Goal: Task Accomplishment & Management: Use online tool/utility

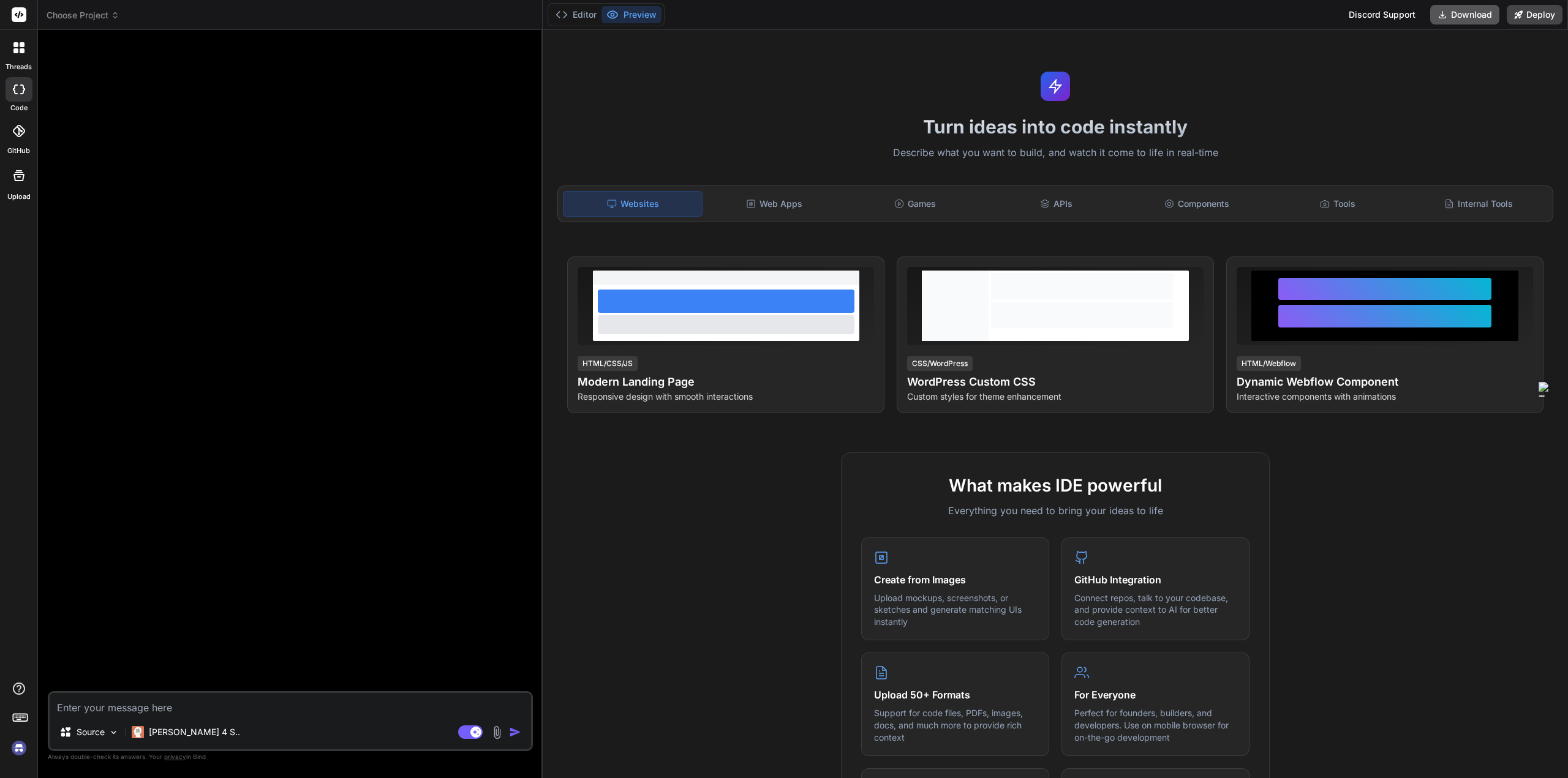
click at [1452, 14] on button "Download" at bounding box center [1465, 14] width 70 height 20
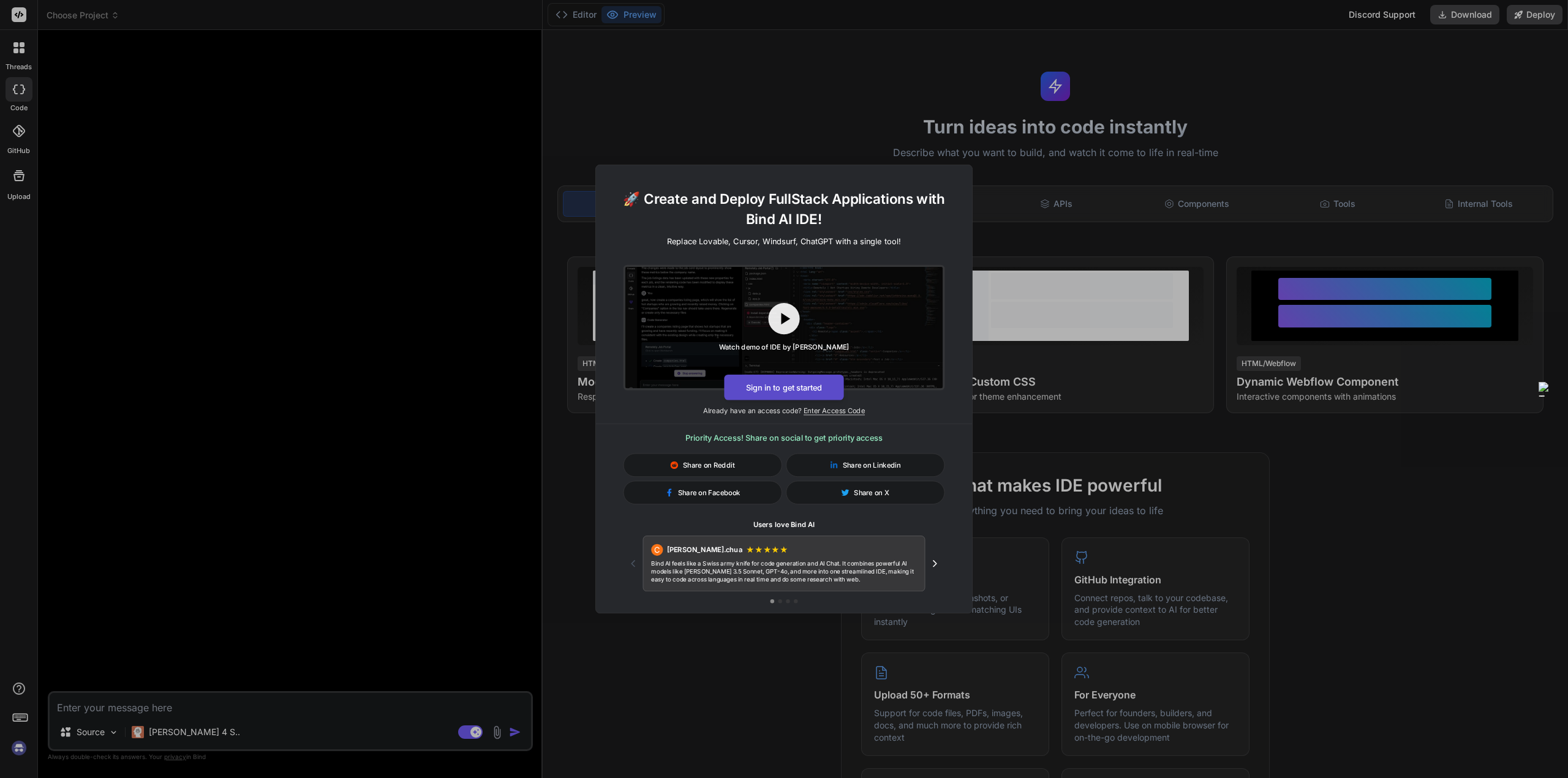
click at [755, 388] on button "Sign in to get started" at bounding box center [784, 387] width 120 height 26
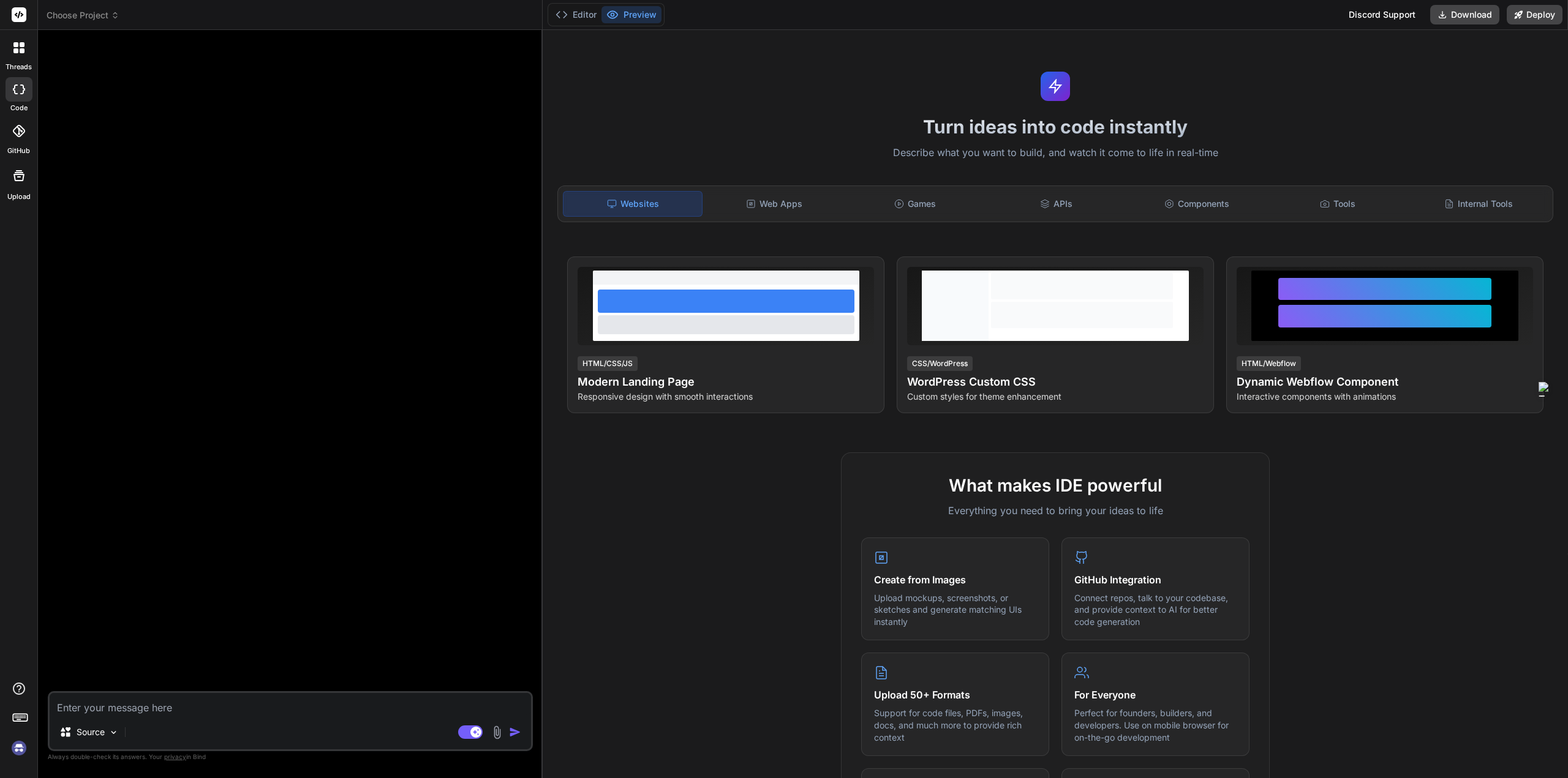
type textarea "x"
click at [581, 21] on button "Editor" at bounding box center [576, 14] width 51 height 17
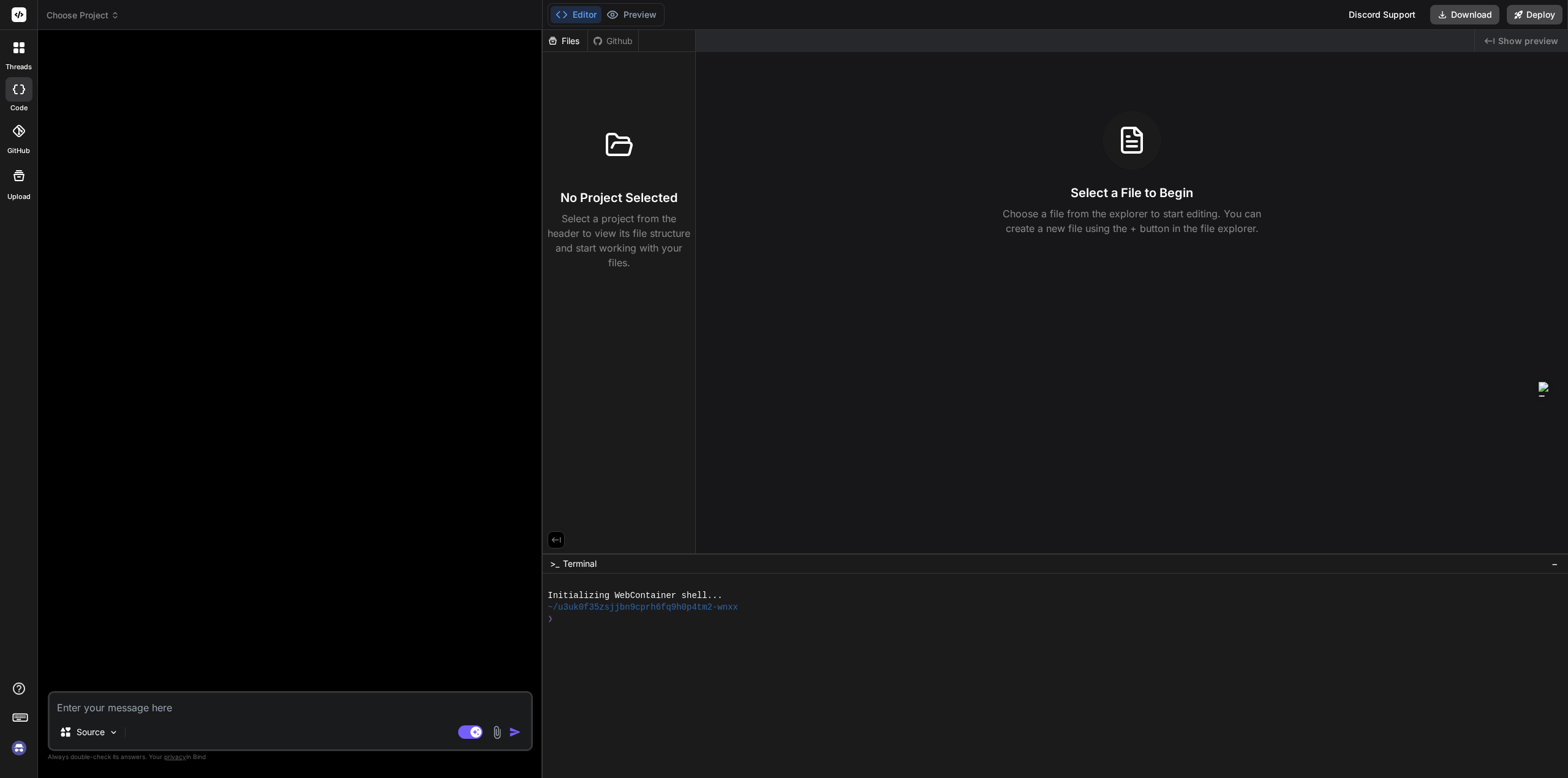
click at [23, 143] on div at bounding box center [19, 131] width 27 height 27
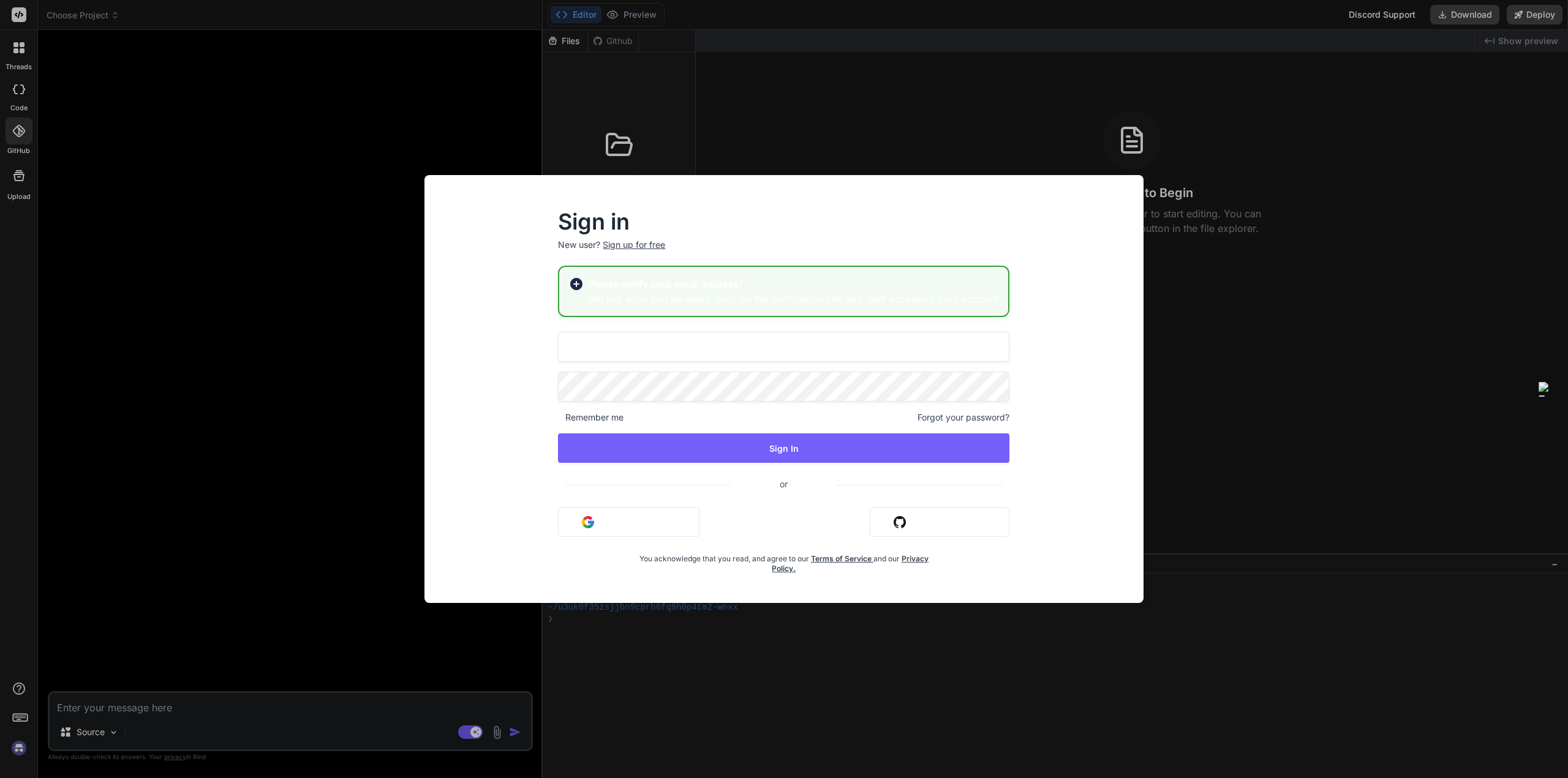
drag, startPoint x: 774, startPoint y: 269, endPoint x: 694, endPoint y: 300, distance: 85.8
click at [773, 269] on div "Please verify your email address! We just send you an email, click on the verif…" at bounding box center [784, 292] width 452 height 52
click at [635, 350] on input "[EMAIL_ADDRESS]" at bounding box center [784, 347] width 452 height 30
drag, startPoint x: 214, startPoint y: 410, endPoint x: 212, endPoint y: 418, distance: 8.2
click at [214, 410] on div "Sign in New user? Sign up for free Please verify your email address! We just se…" at bounding box center [784, 389] width 1568 height 778
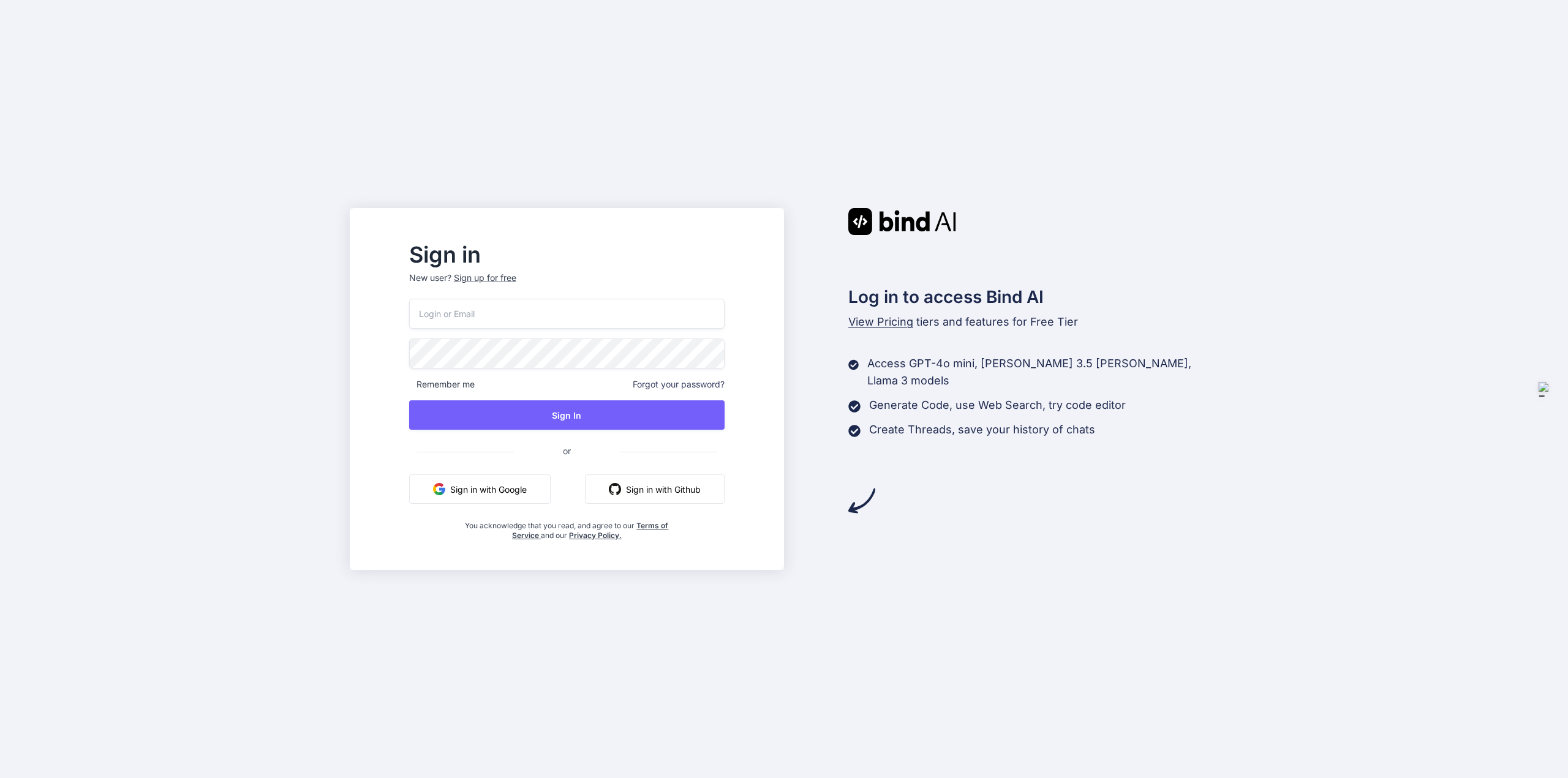
type input "[EMAIL_ADDRESS]"
click at [560, 429] on button "Sign In" at bounding box center [568, 415] width 316 height 29
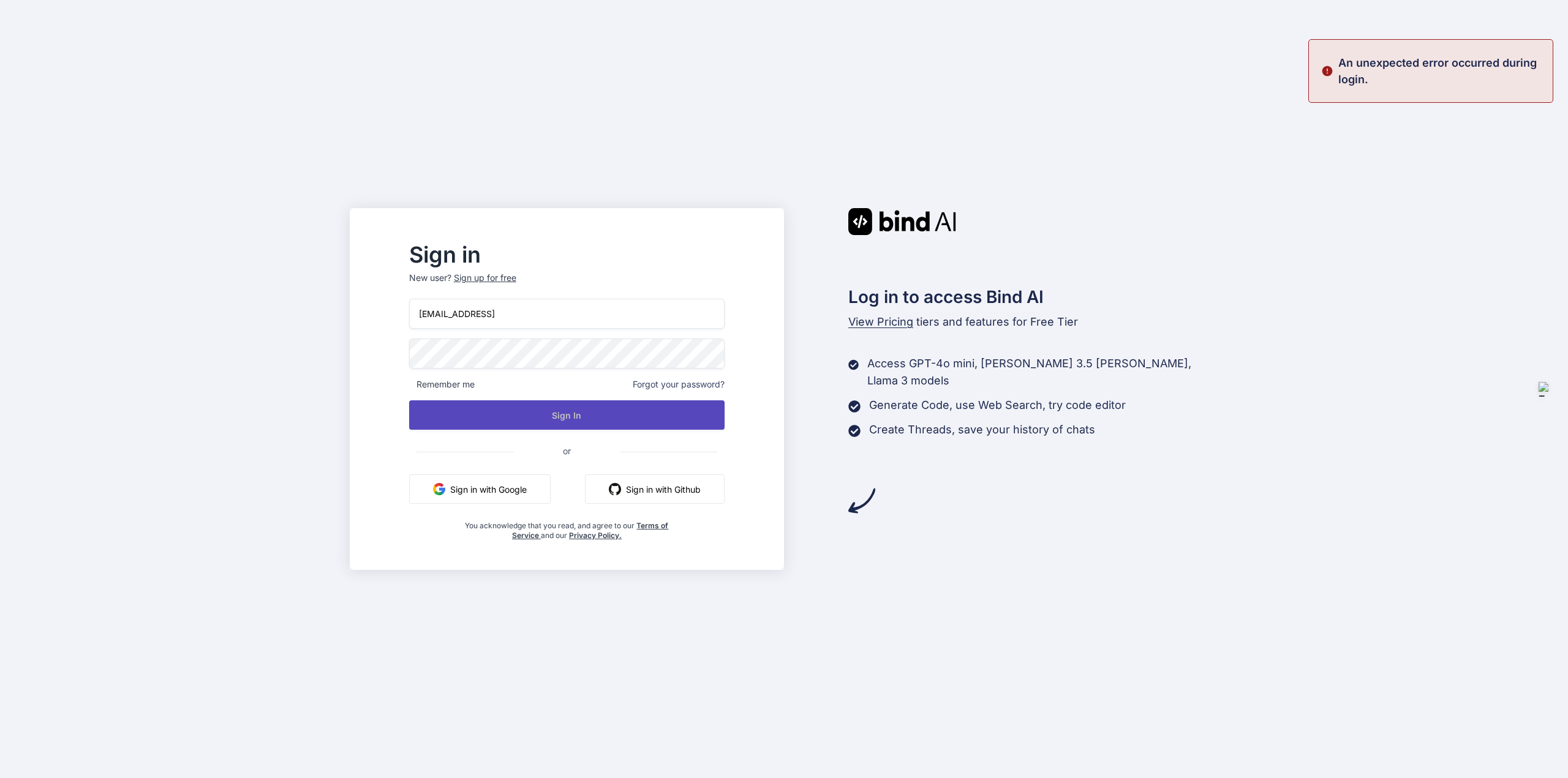
click at [561, 408] on button "Sign In" at bounding box center [568, 415] width 316 height 29
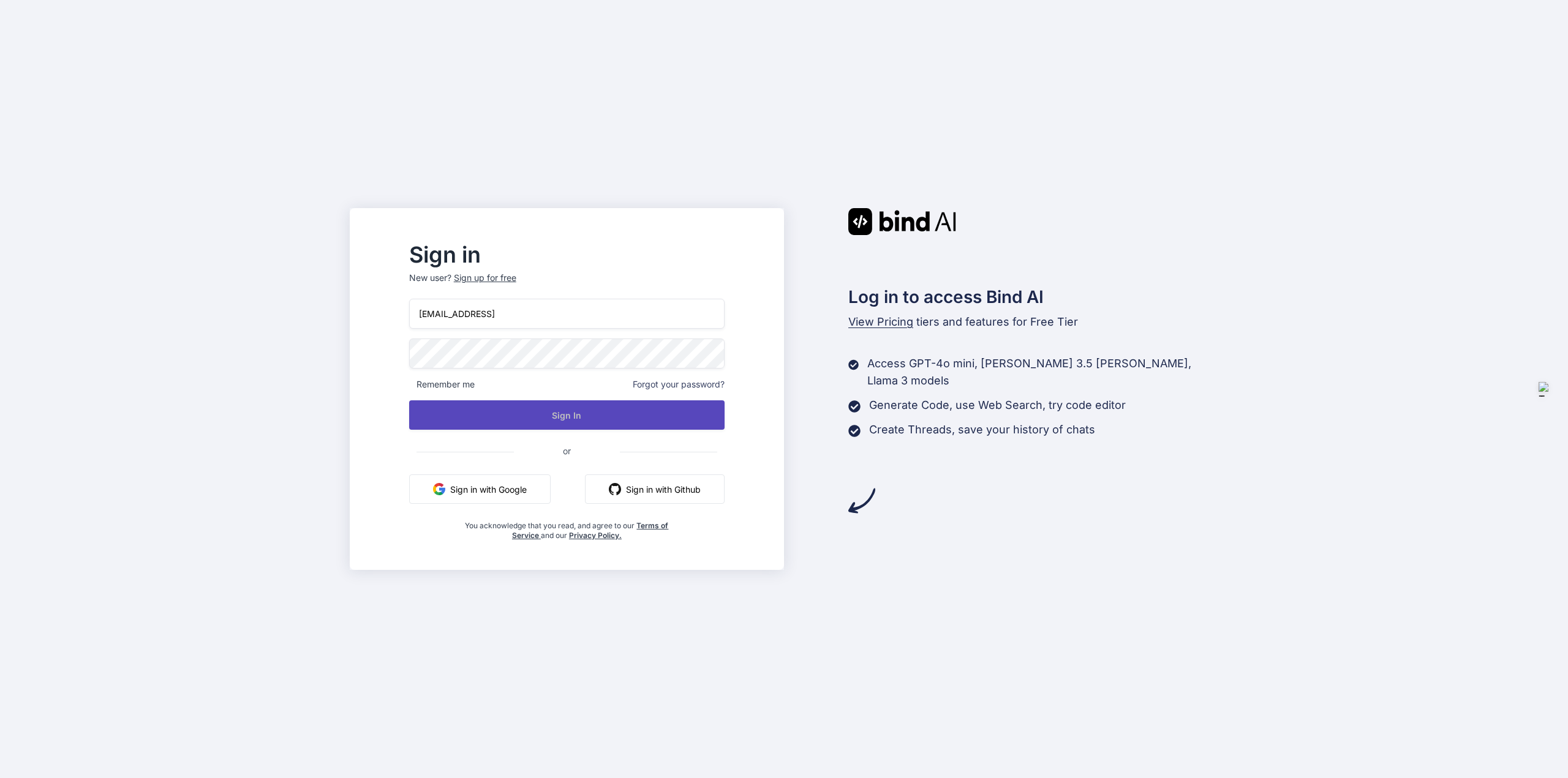
click at [595, 418] on button "Sign In" at bounding box center [568, 415] width 316 height 29
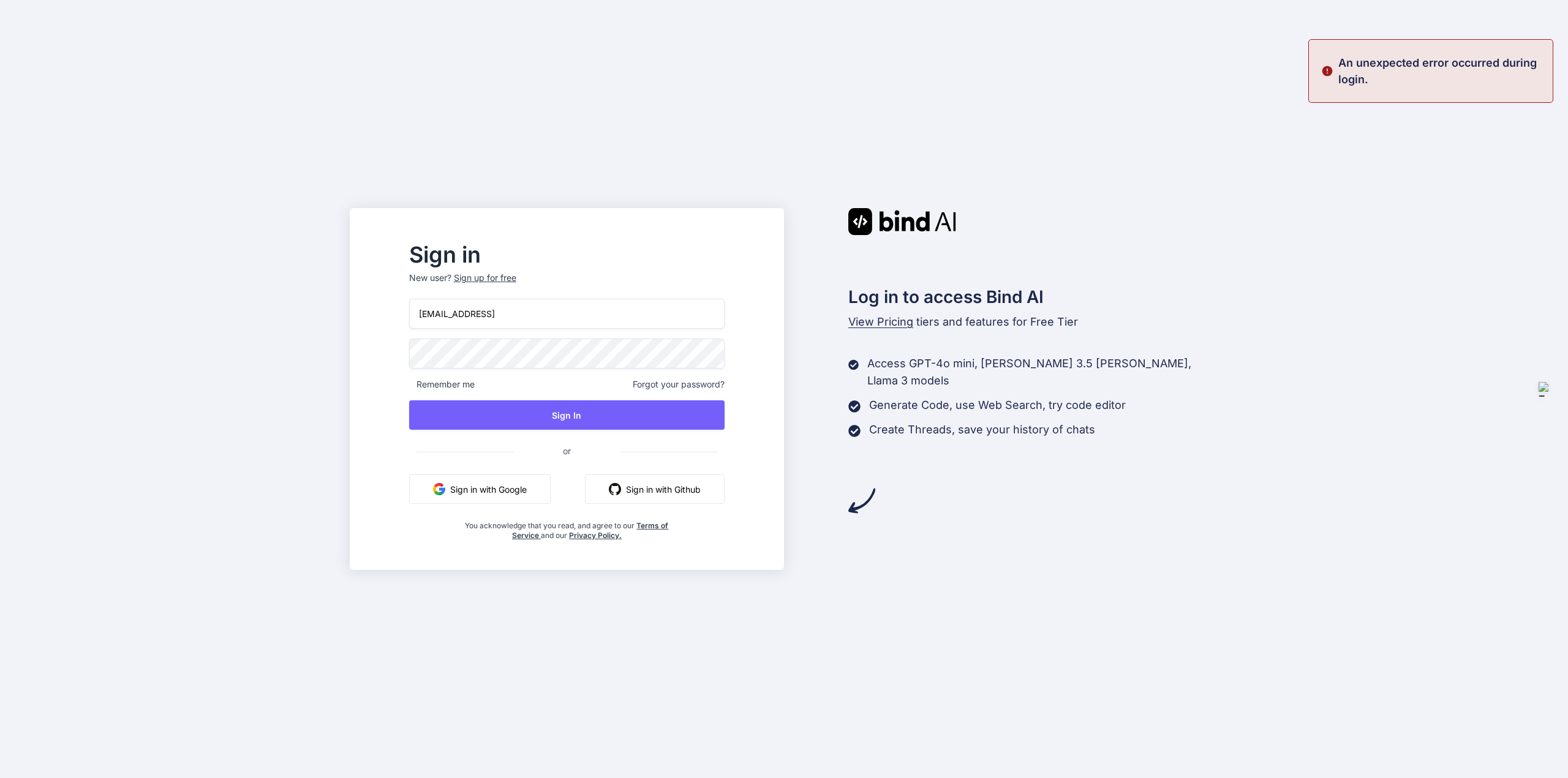
click at [502, 497] on button "Sign in with Google" at bounding box center [480, 489] width 142 height 29
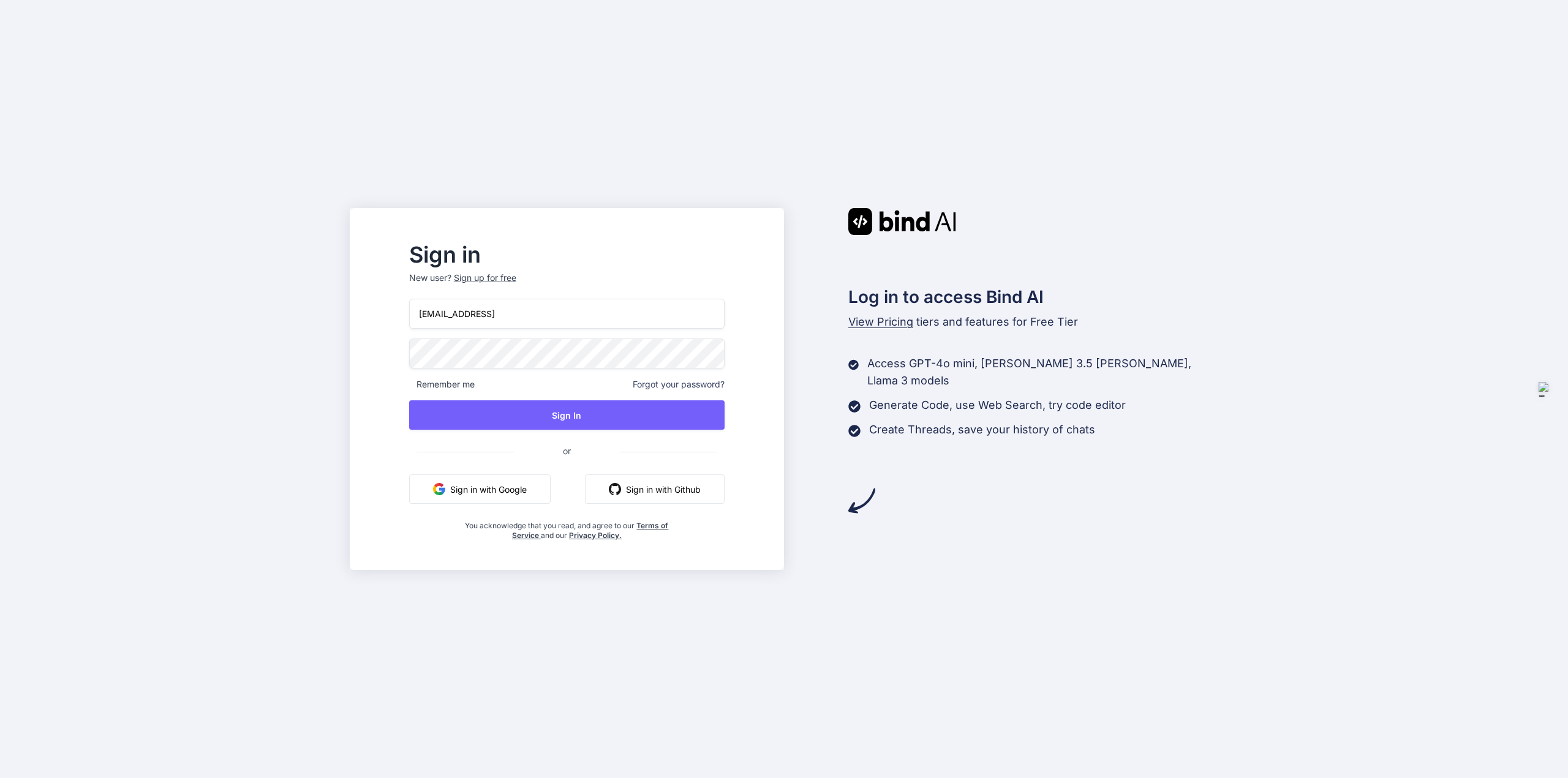
click at [541, 400] on div "jlapaglia@claimclarity.ai Remember me Forgot your password? Sign In or Sign in …" at bounding box center [568, 419] width 316 height 242
click at [554, 417] on button "Sign In" at bounding box center [568, 415] width 316 height 29
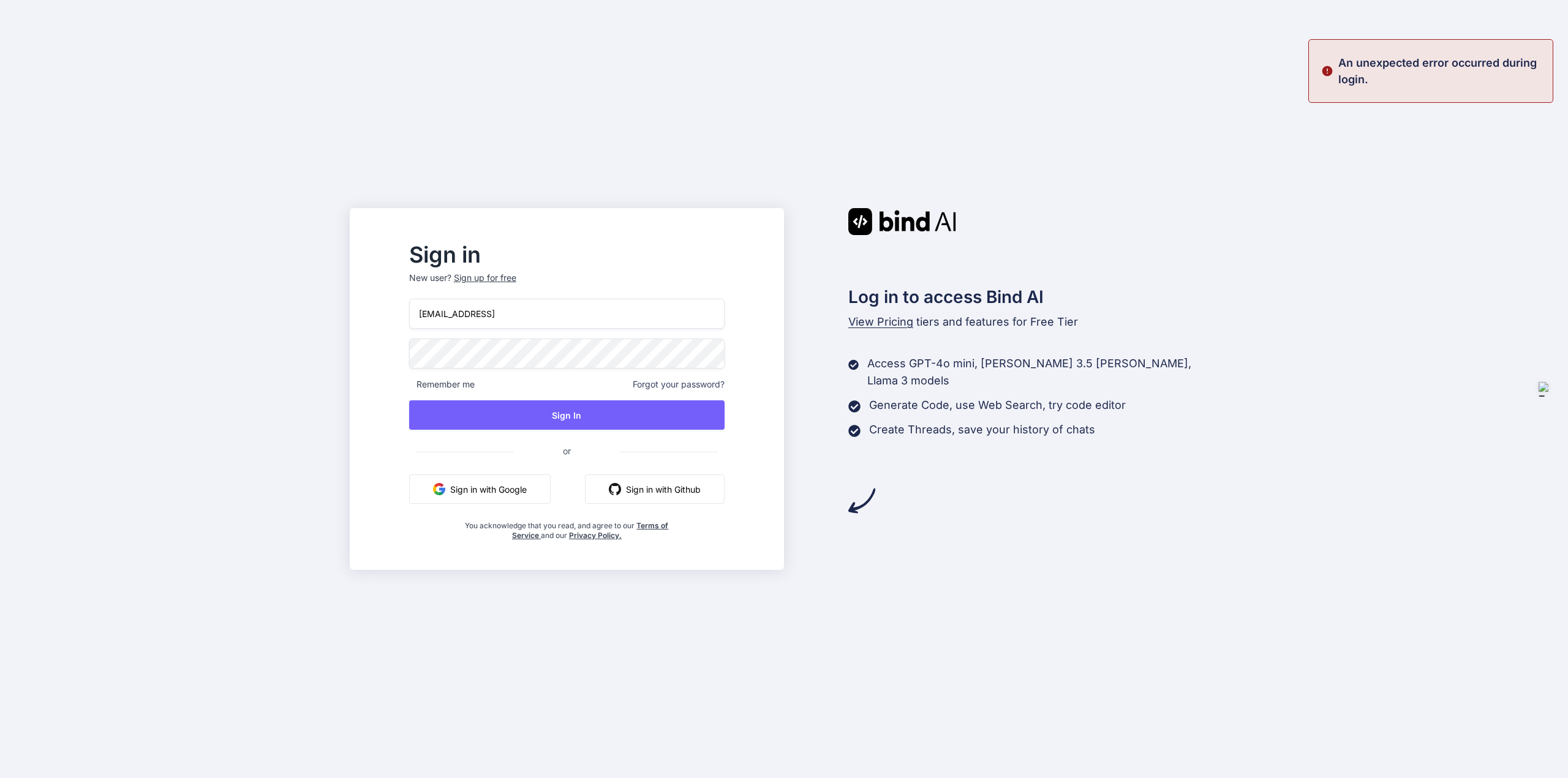
click at [655, 501] on button "Sign in with Github" at bounding box center [655, 489] width 140 height 29
